Goal: Task Accomplishment & Management: Complete application form

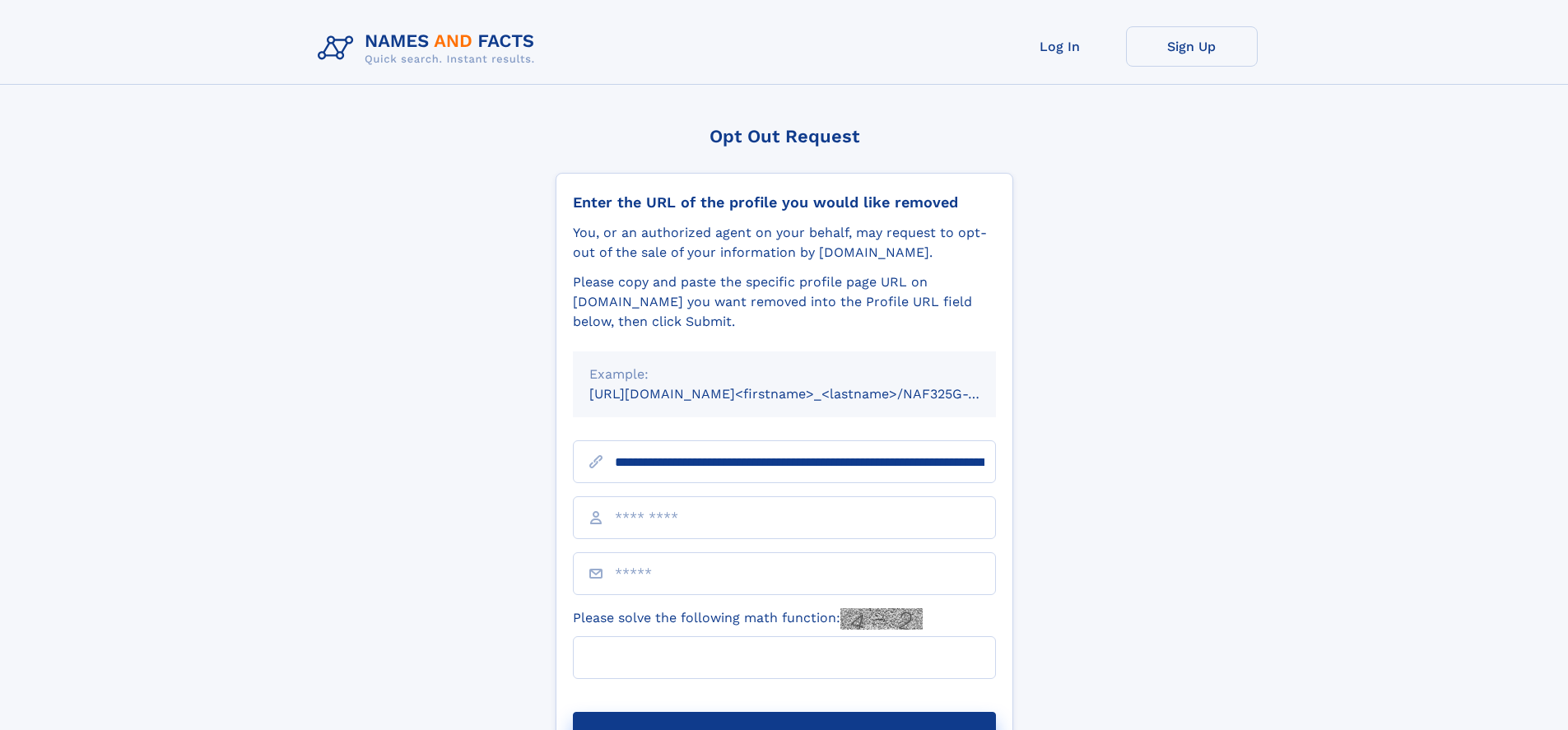
scroll to position [0, 211]
type input "**********"
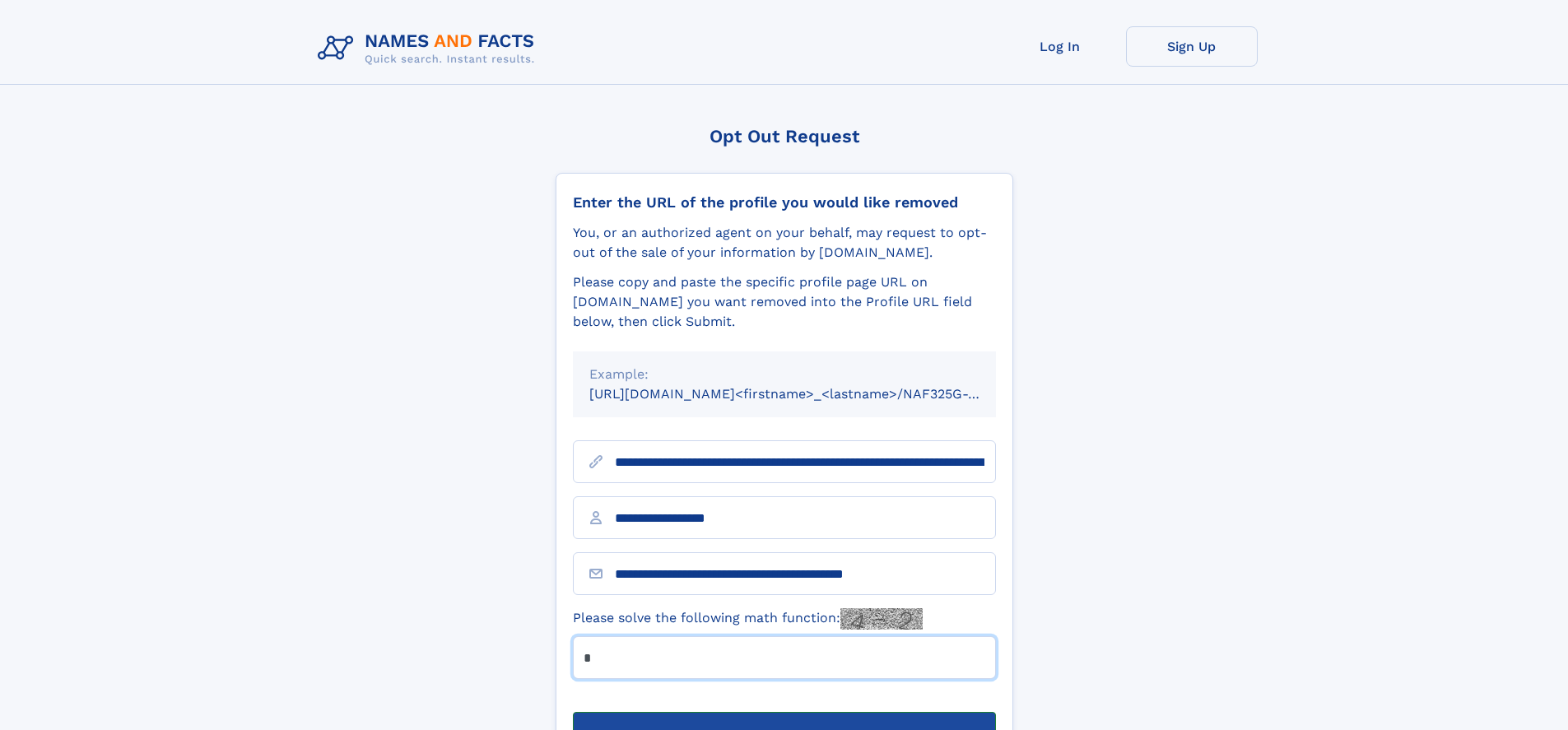
type input "*"
click at [784, 712] on button "Submit Opt Out Request" at bounding box center [784, 738] width 423 height 53
